Goal: Task Accomplishment & Management: Manage account settings

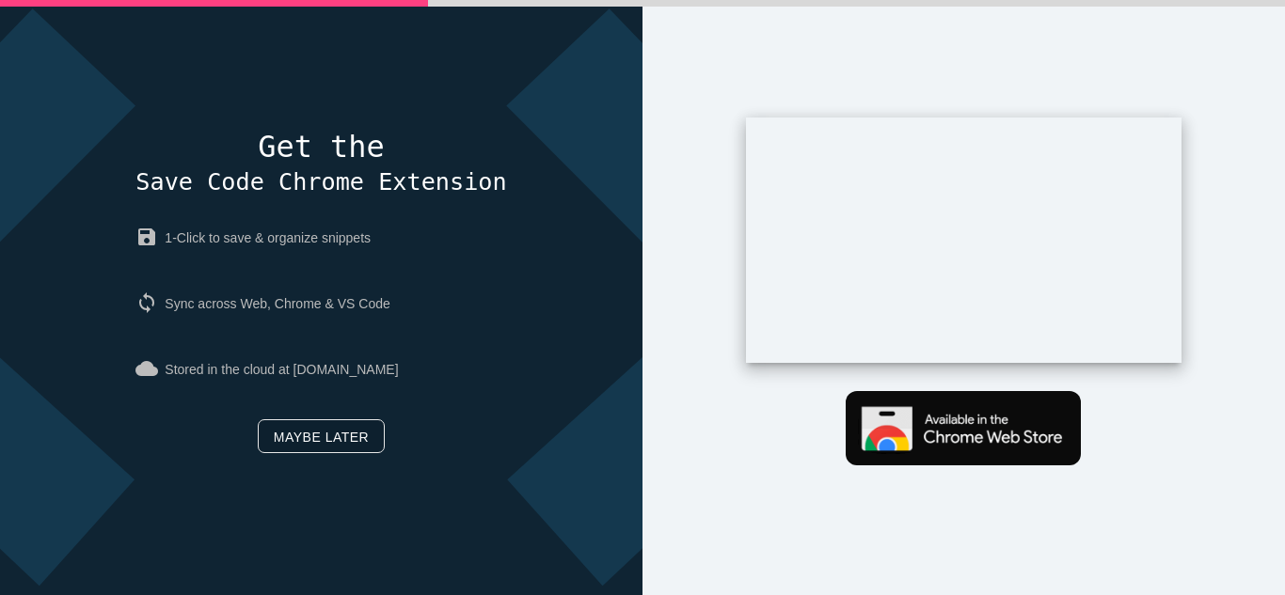
click at [334, 424] on link "Maybe later" at bounding box center [321, 437] width 127 height 34
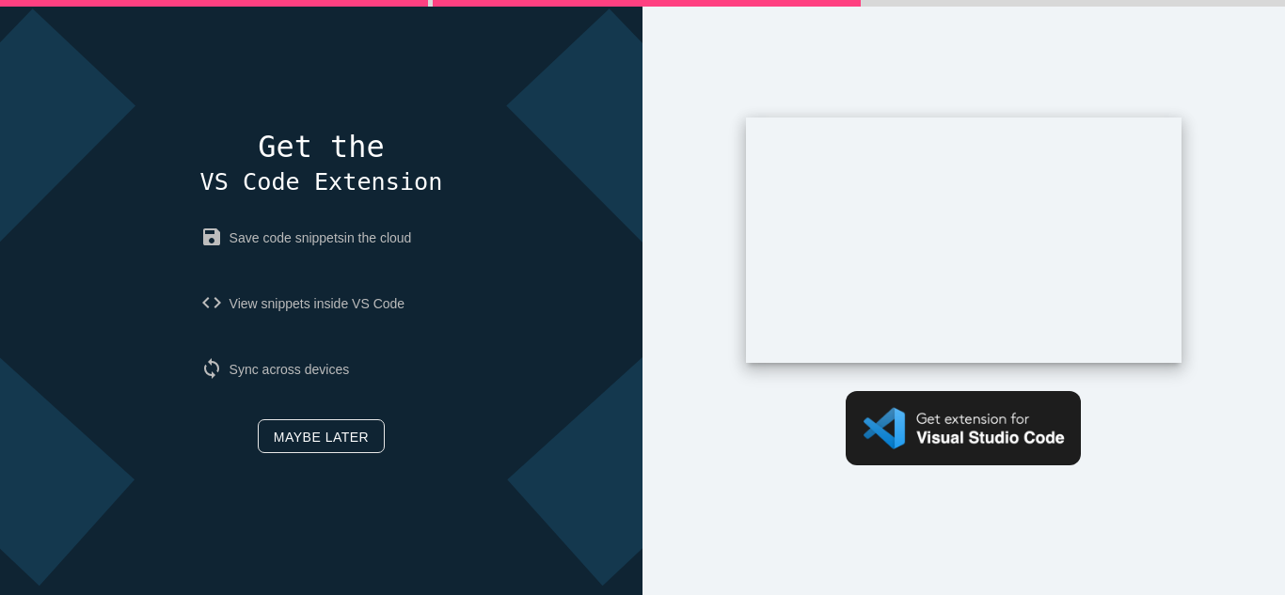
click at [288, 182] on span "VS Code Extension" at bounding box center [321, 181] width 243 height 27
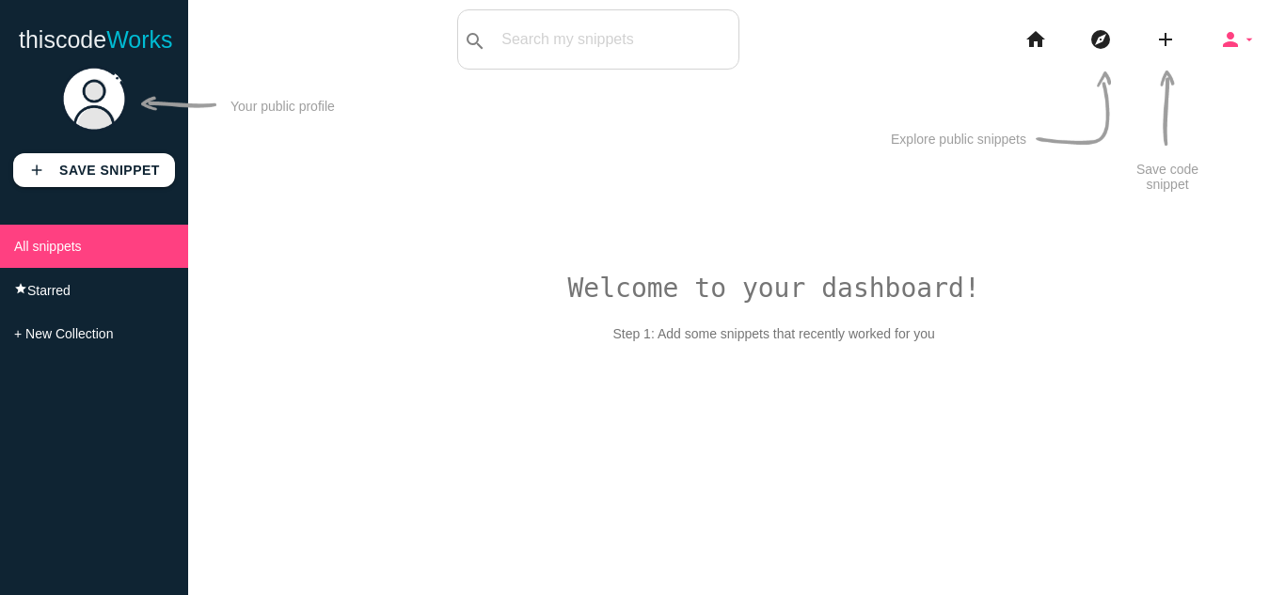
click at [1246, 40] on icon "arrow_drop_down" at bounding box center [1249, 39] width 15 height 60
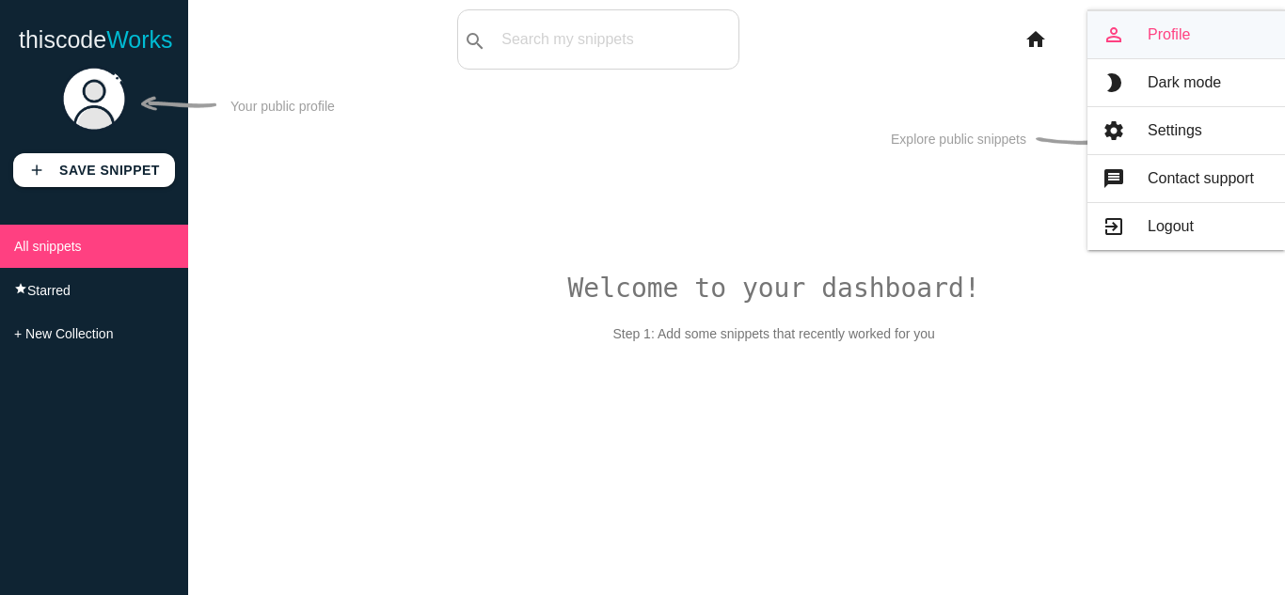
click at [1201, 31] on link "person_outline Profile" at bounding box center [1186, 34] width 198 height 47
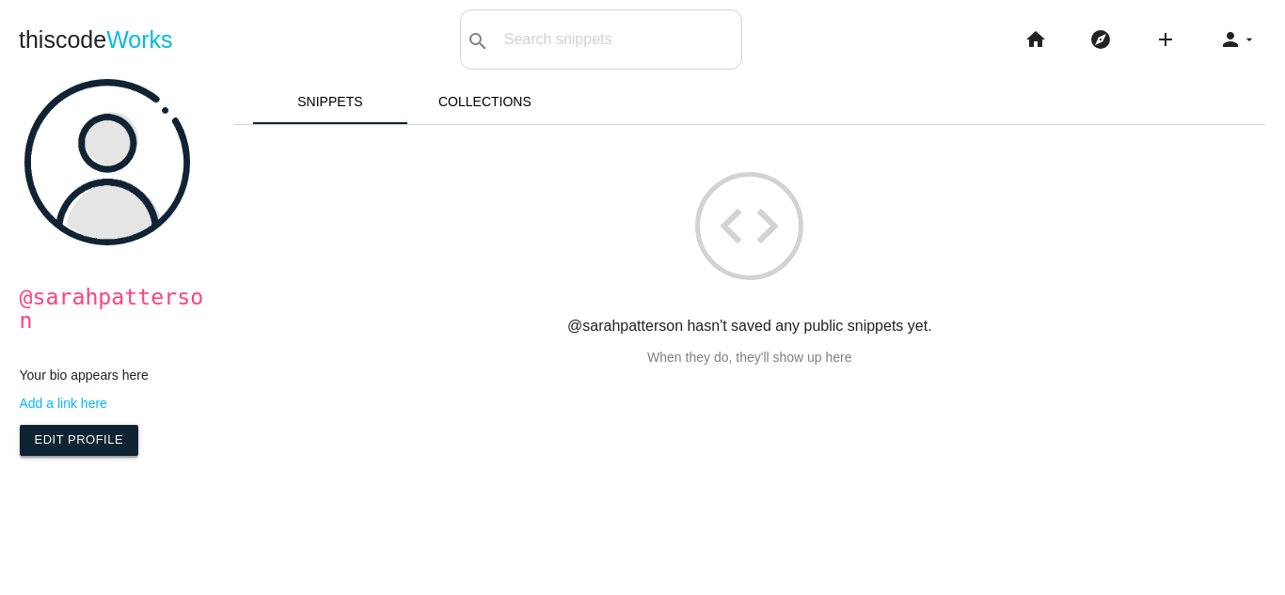
click at [77, 425] on link "Edit Profile" at bounding box center [79, 440] width 119 height 30
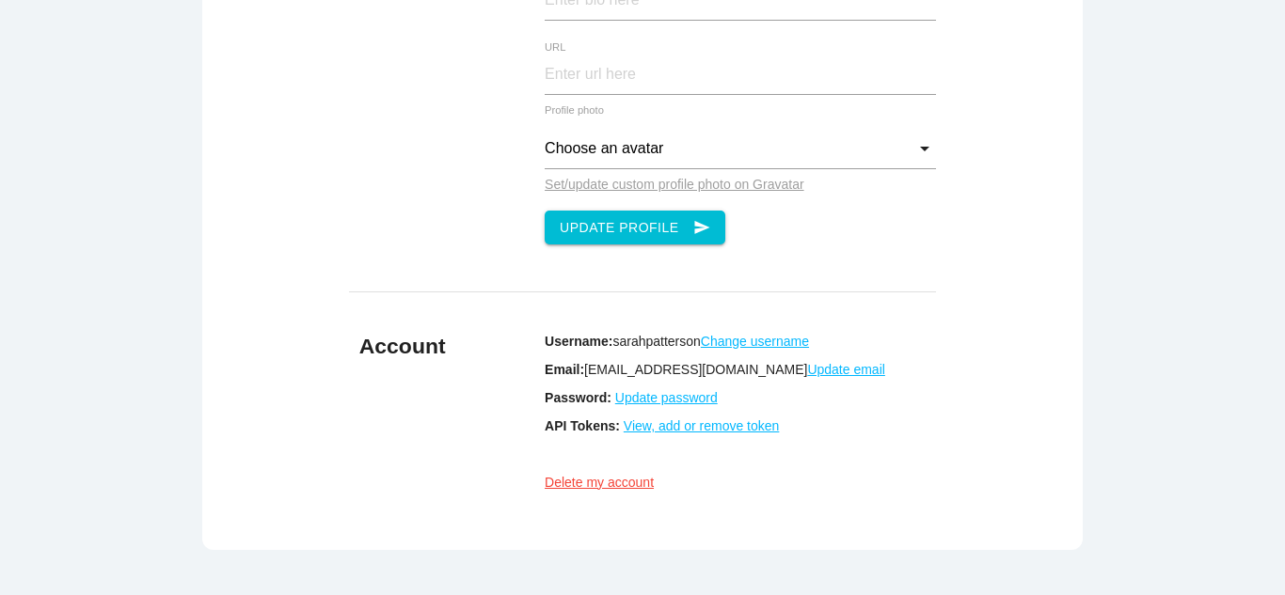
scroll to position [188, 0]
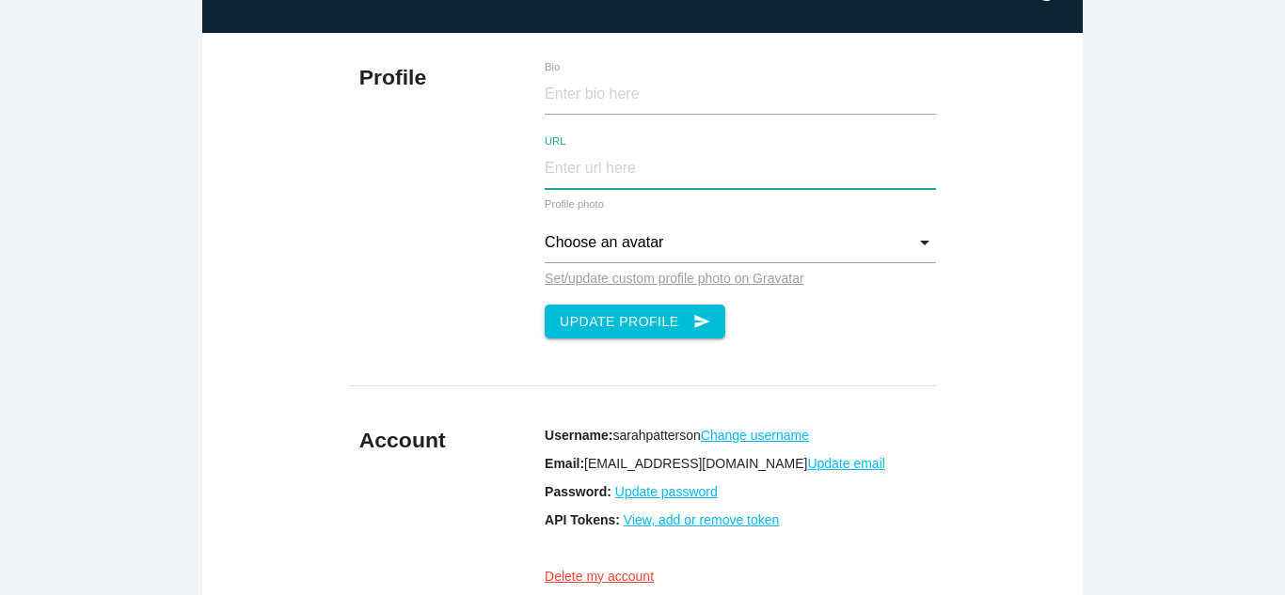
click at [630, 167] on input "URL" at bounding box center [740, 169] width 391 height 40
click at [589, 79] on input "Bio" at bounding box center [740, 94] width 391 height 40
paste input "As a Solana blockchain development company, Antier delivers high-speed, low-cos…"
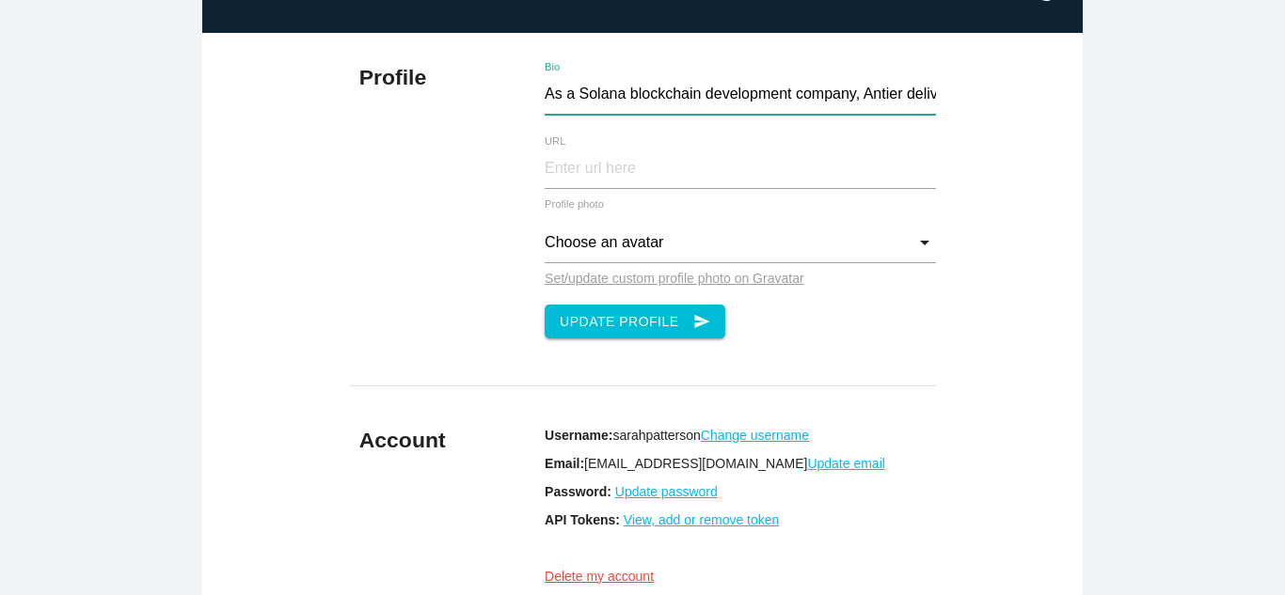
scroll to position [0, 1520]
type input "As a Solana blockchain development company, Antier delivers high-speed, low-cos…"
click at [700, 145] on label "URL" at bounding box center [709, 141] width 328 height 12
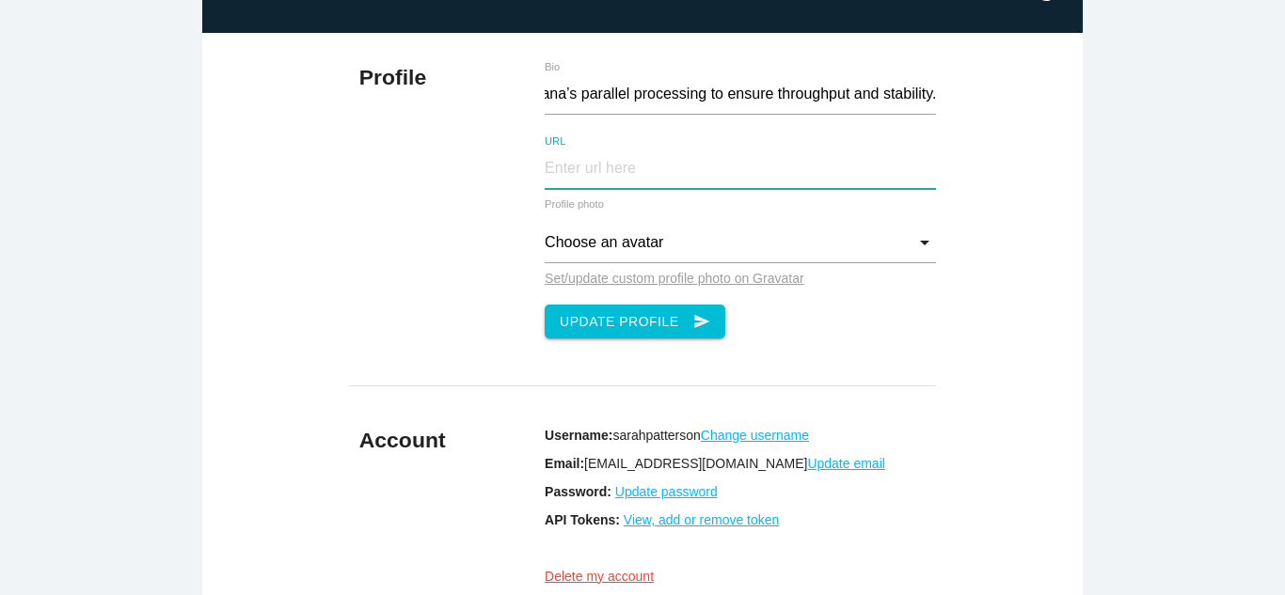
click at [700, 149] on input "URL" at bounding box center [740, 169] width 391 height 40
click at [624, 178] on input "URL" at bounding box center [740, 169] width 391 height 40
type input "[URL][DOMAIN_NAME]"
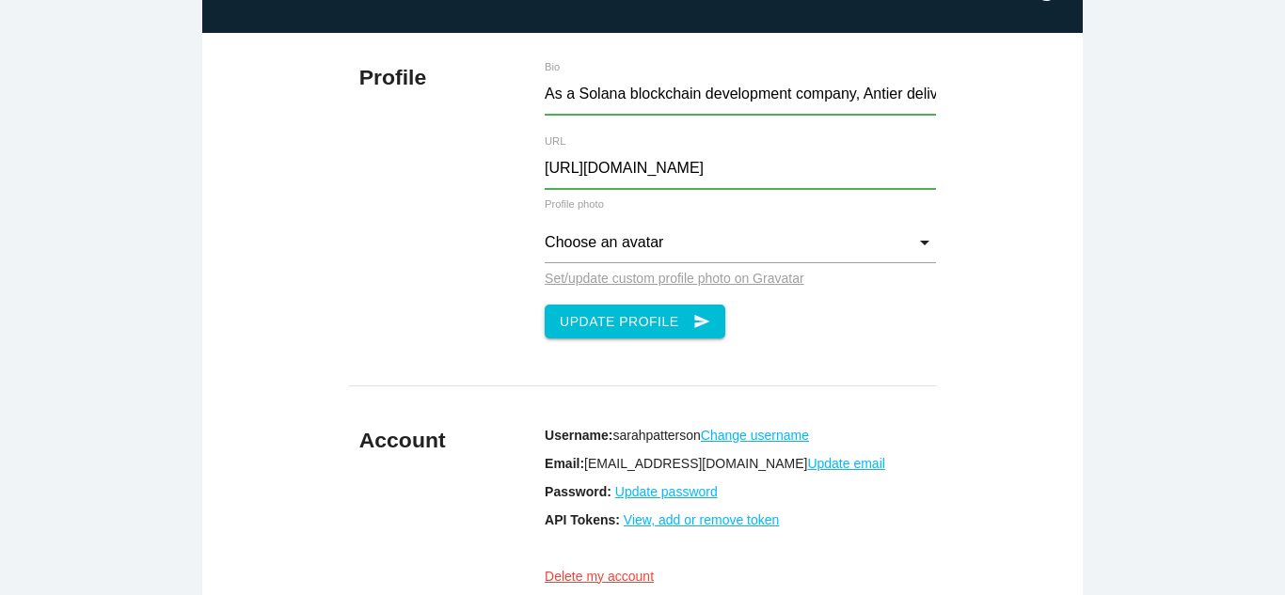
click at [477, 233] on div "Profile As a Solana blockchain development company, Antier delivers high-speed,…" at bounding box center [642, 200] width 586 height 334
click at [595, 243] on input "Choose an avatar" at bounding box center [740, 243] width 391 height 40
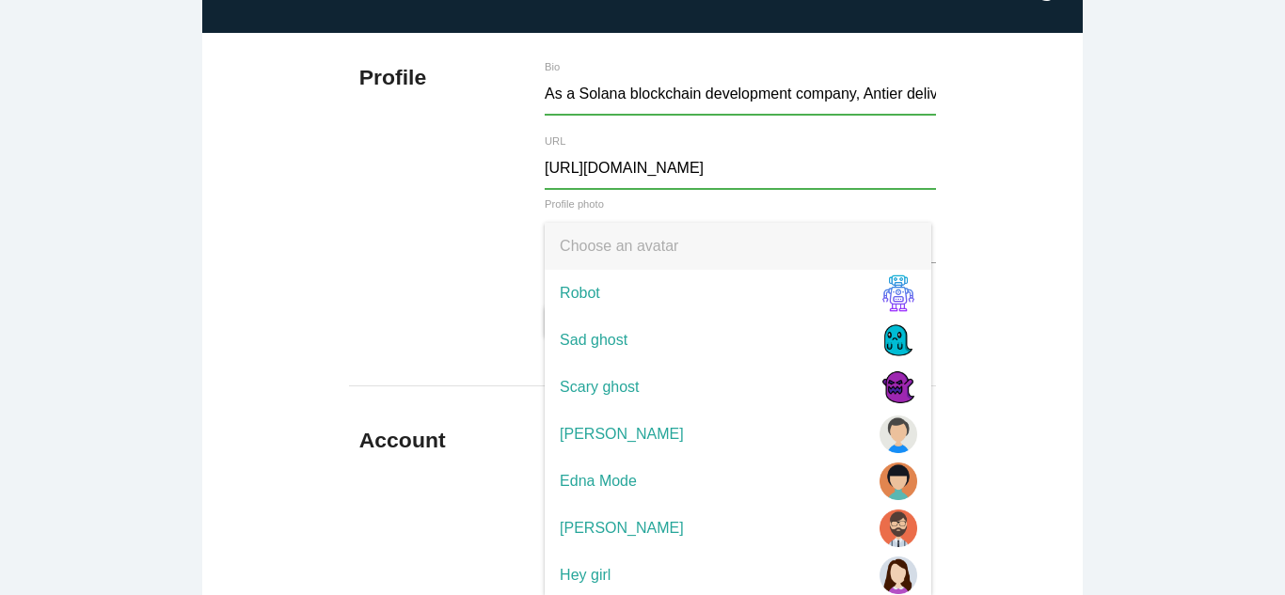
click at [443, 244] on div "Profile As a Solana blockchain development company, Antier delivers high-speed,…" at bounding box center [642, 200] width 586 height 334
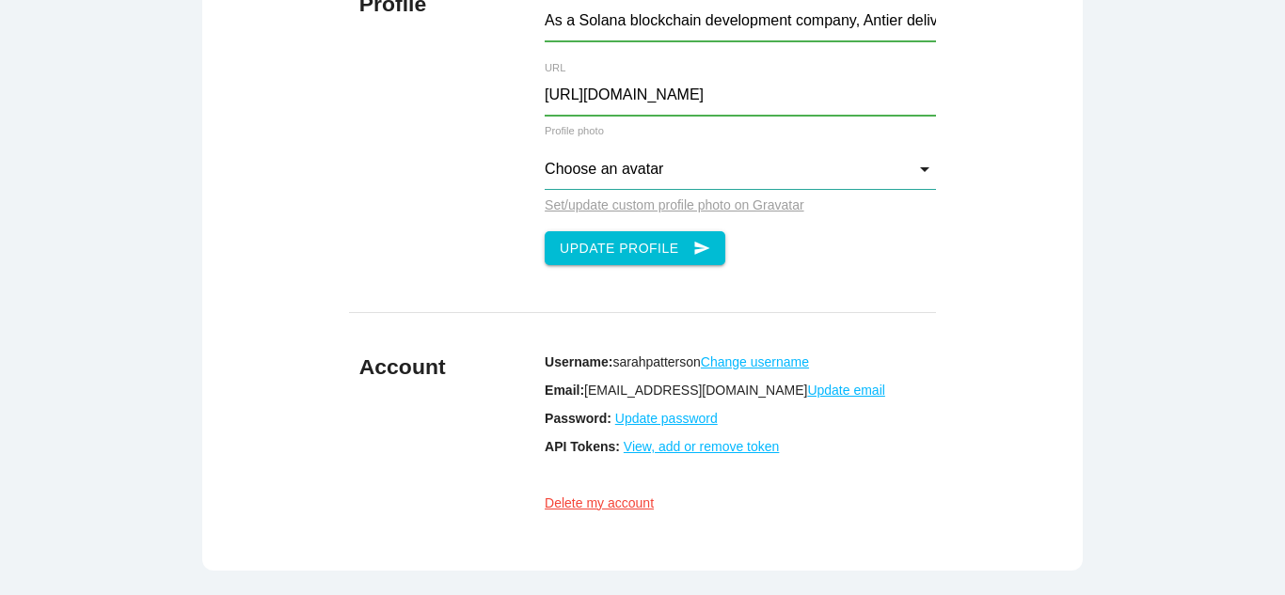
scroll to position [376, 0]
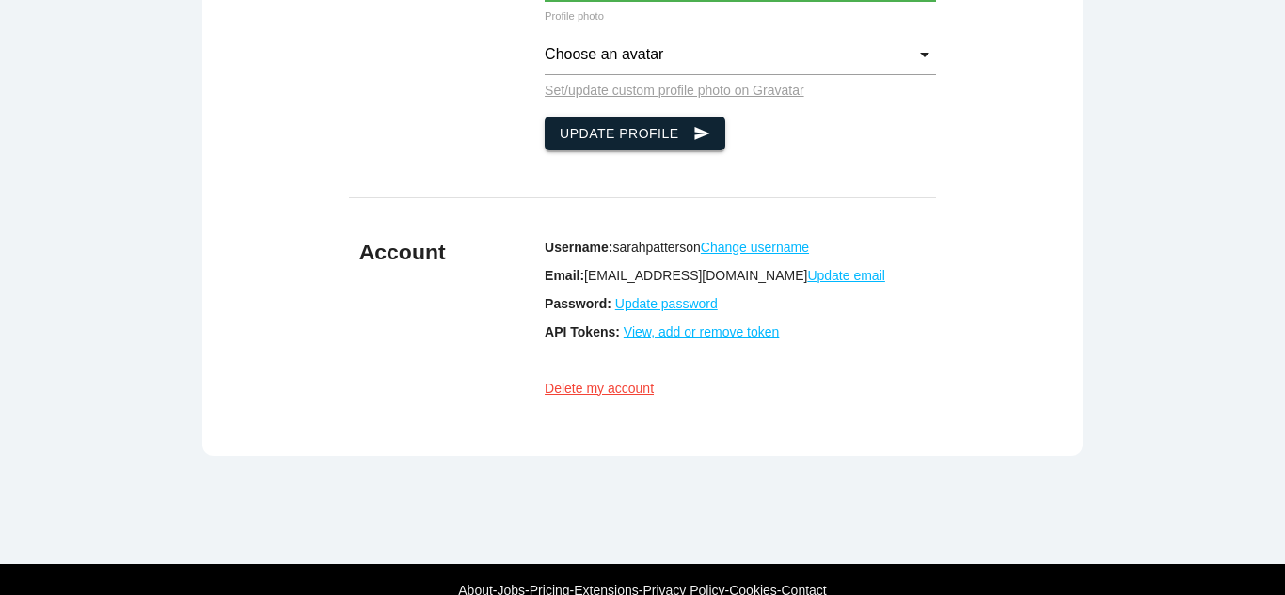
click at [643, 134] on button "Update Profile send" at bounding box center [635, 134] width 181 height 34
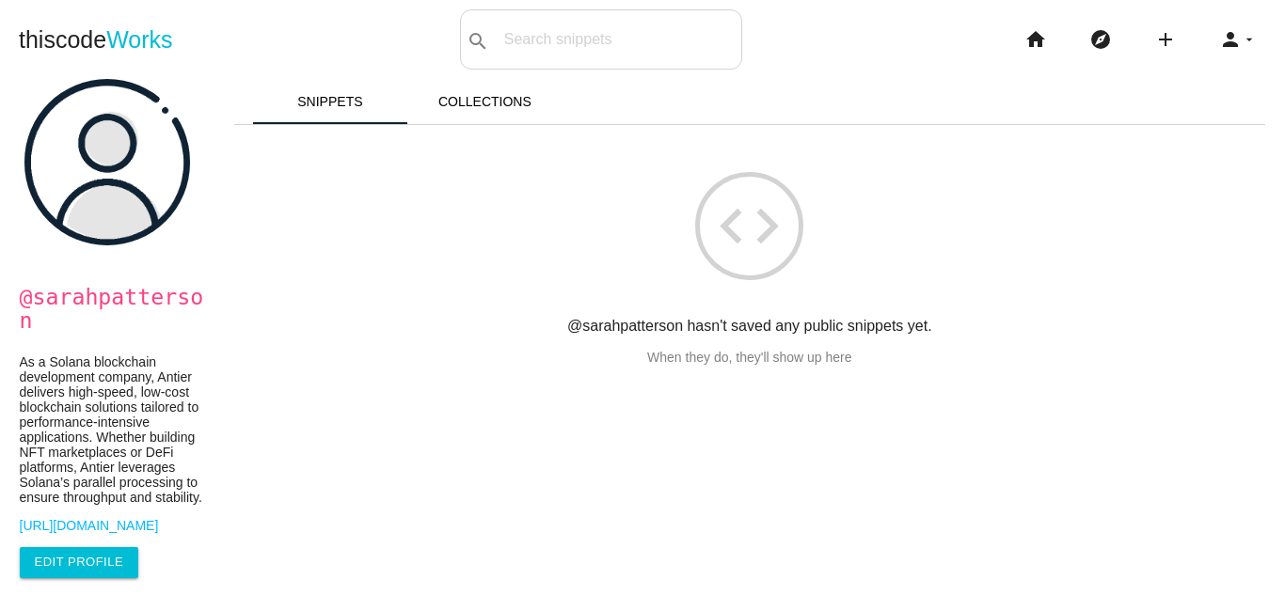
click at [1119, 232] on div "code @sarahpatterson hasn't saved any public snippets yet. When they do, they'l…" at bounding box center [749, 244] width 1031 height 241
